Goal: Information Seeking & Learning: Learn about a topic

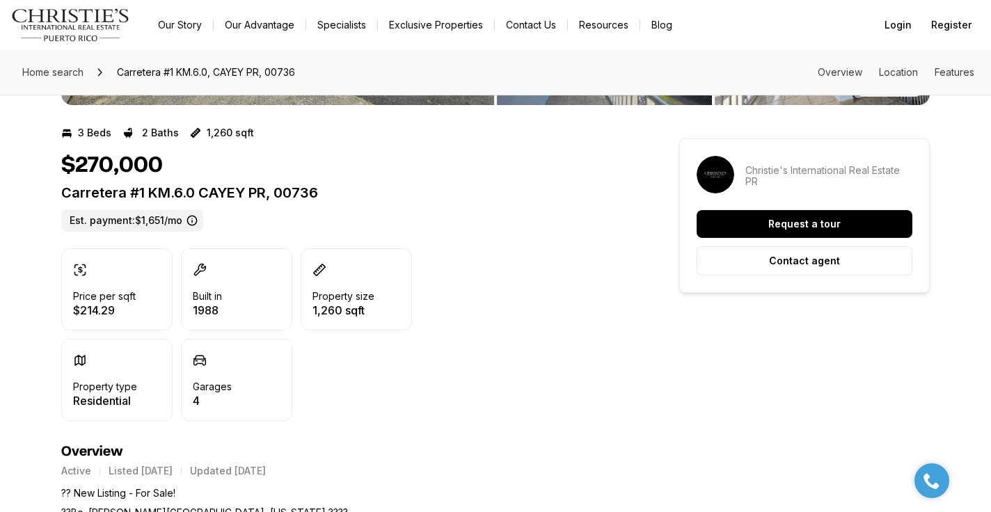
scroll to position [196, 0]
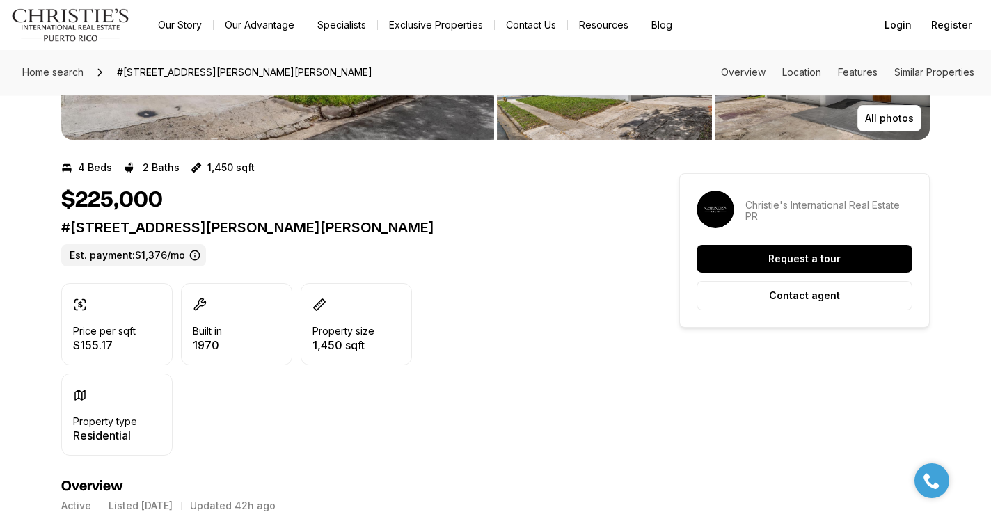
scroll to position [191, 0]
